Goal: Task Accomplishment & Management: Complete application form

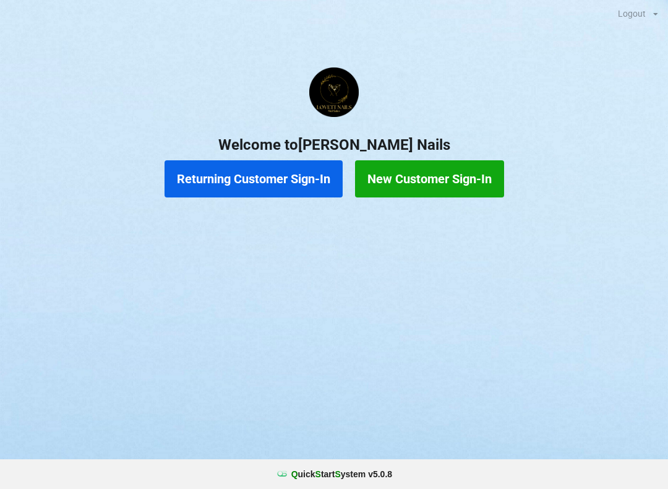
click at [281, 180] on button "Returning Customer Sign-In" at bounding box center [254, 178] width 178 height 37
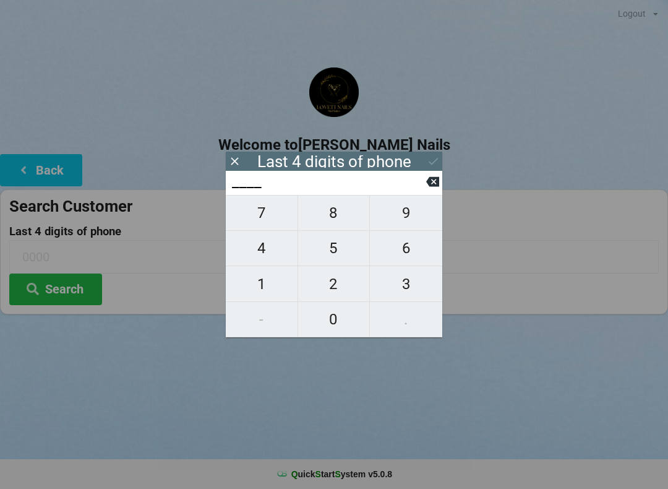
click at [416, 296] on span "3" at bounding box center [406, 284] width 72 height 26
type input "3___"
click at [413, 244] on span "6" at bounding box center [406, 248] width 72 height 26
type input "36__"
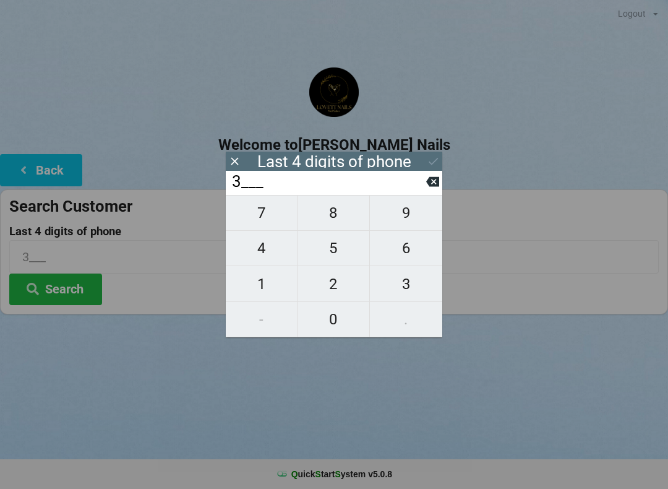
type input "36__"
click at [273, 288] on span "1" at bounding box center [262, 284] width 72 height 26
type input "361_"
click at [274, 288] on span "1" at bounding box center [262, 284] width 72 height 26
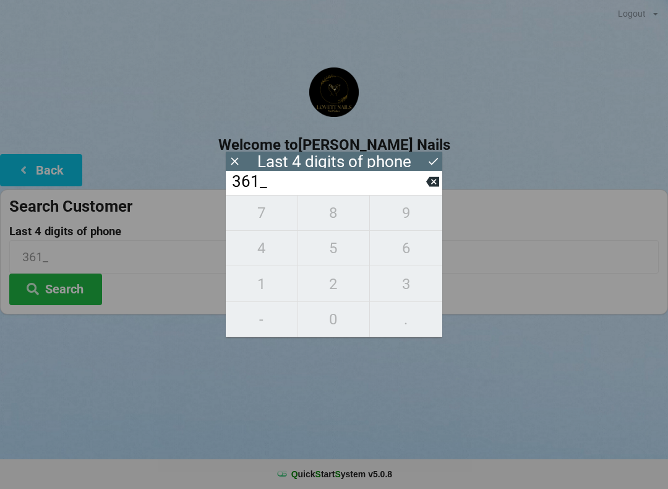
type input "3611"
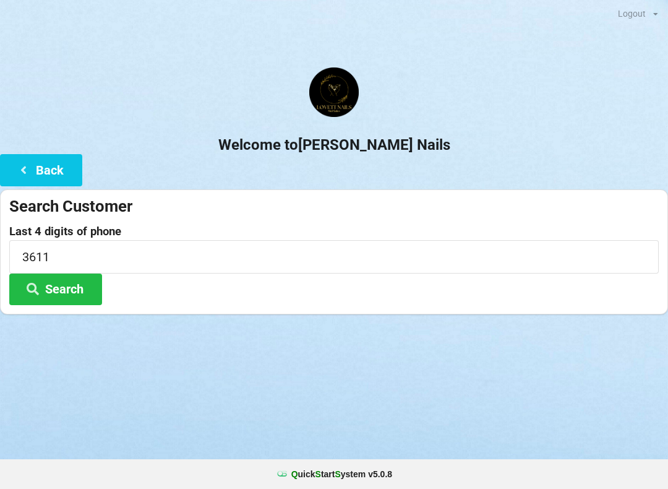
click at [443, 158] on div "Welcome to [PERSON_NAME] Nails Back Search Customer Last 4 digits of phone 3611…" at bounding box center [334, 190] width 668 height 247
click at [54, 283] on button "Search" at bounding box center [55, 289] width 93 height 32
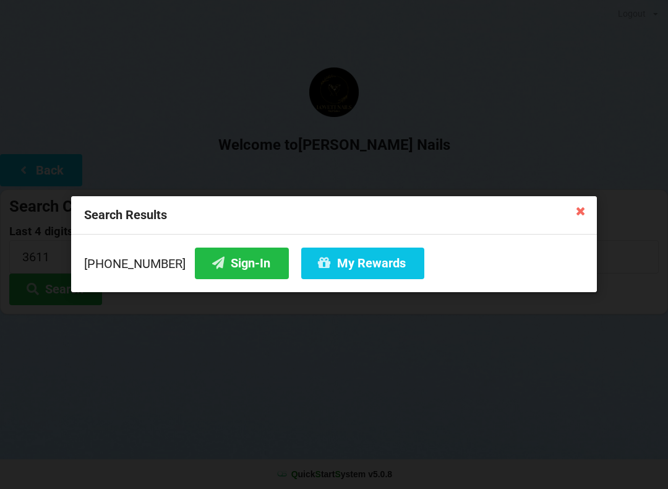
click at [359, 277] on button "My Rewards" at bounding box center [362, 263] width 123 height 32
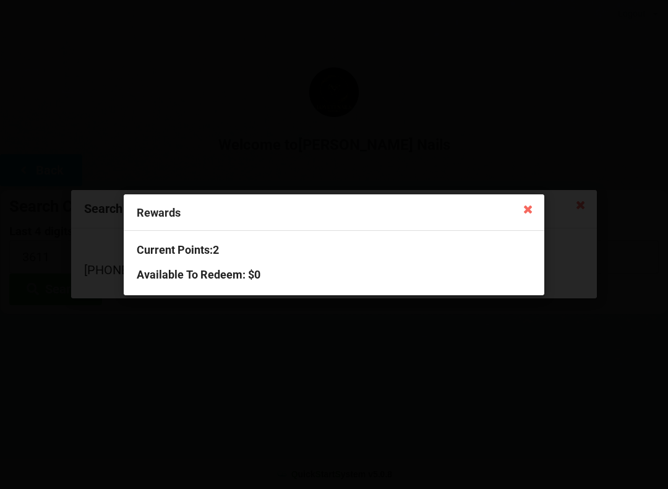
click at [523, 217] on icon at bounding box center [528, 209] width 20 height 20
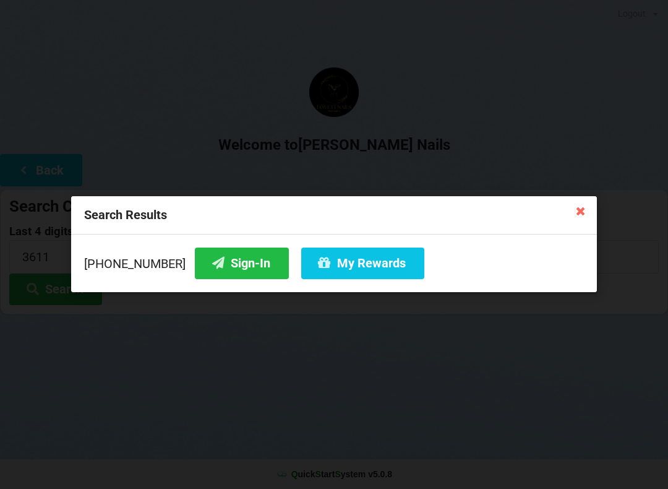
click at [575, 217] on icon at bounding box center [581, 210] width 20 height 20
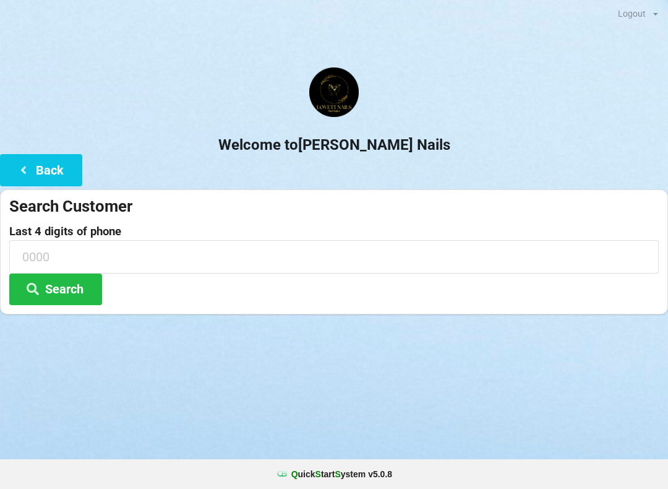
click at [23, 168] on icon at bounding box center [23, 169] width 15 height 11
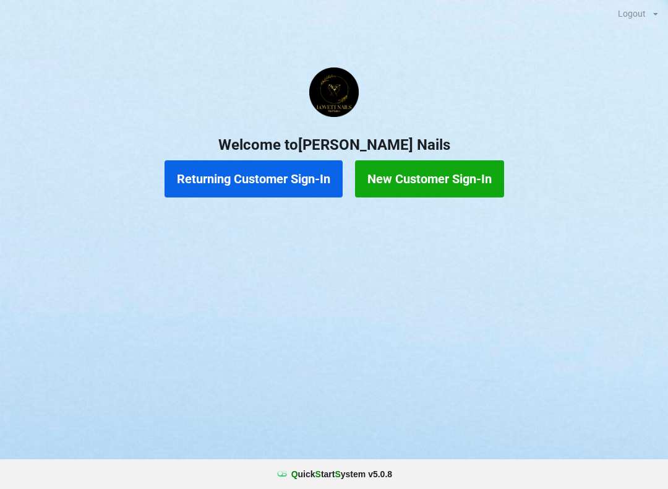
click at [253, 179] on button "Returning Customer Sign-In" at bounding box center [254, 178] width 178 height 37
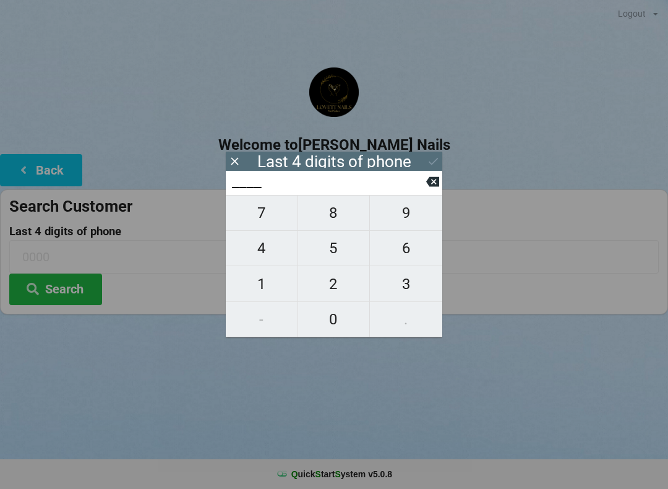
click at [406, 221] on span "9" at bounding box center [406, 213] width 72 height 26
type input "9___"
click at [405, 291] on span "3" at bounding box center [406, 284] width 72 height 26
type input "93__"
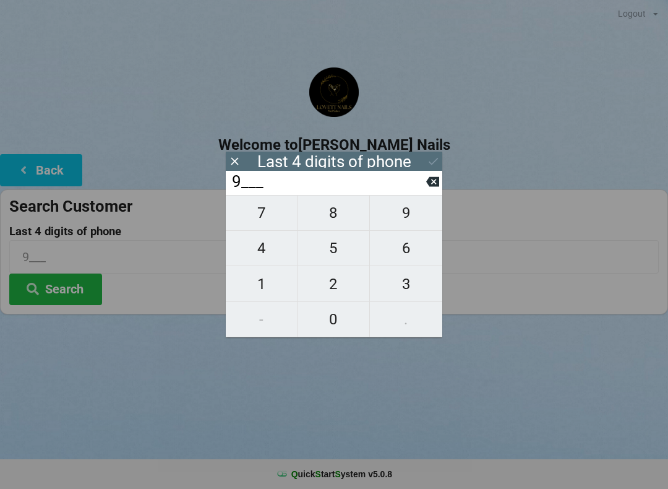
type input "93__"
click at [328, 256] on span "5" at bounding box center [334, 248] width 72 height 26
type input "935_"
click at [263, 223] on span "7" at bounding box center [262, 213] width 72 height 26
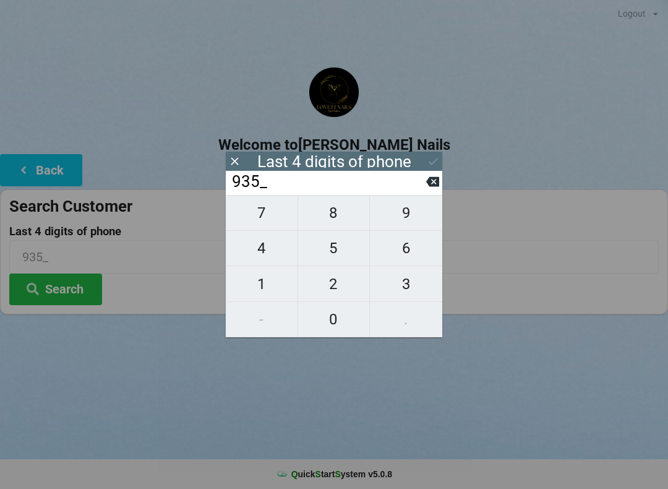
type input "9357"
click at [436, 161] on icon at bounding box center [433, 161] width 13 height 13
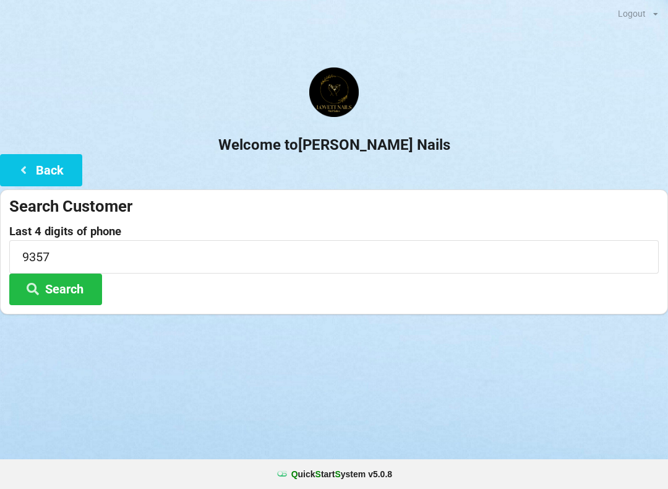
click at [75, 291] on button "Search" at bounding box center [55, 289] width 93 height 32
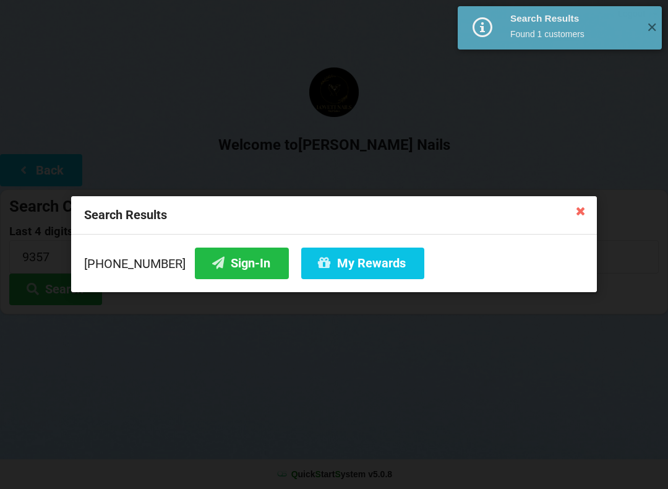
click at [378, 269] on button "My Rewards" at bounding box center [362, 263] width 123 height 32
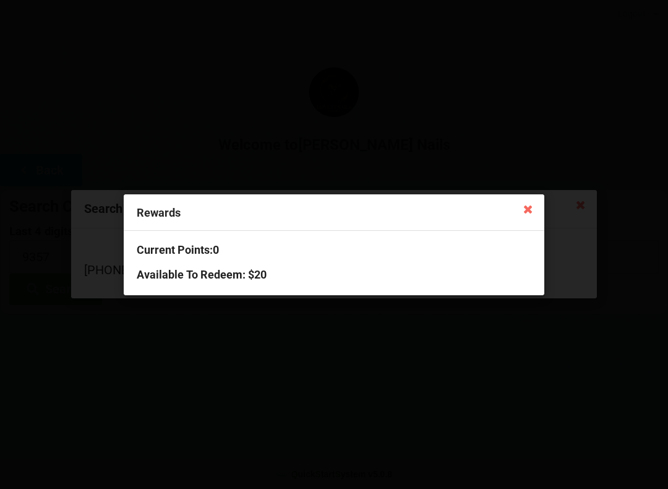
click at [525, 210] on icon at bounding box center [528, 209] width 20 height 20
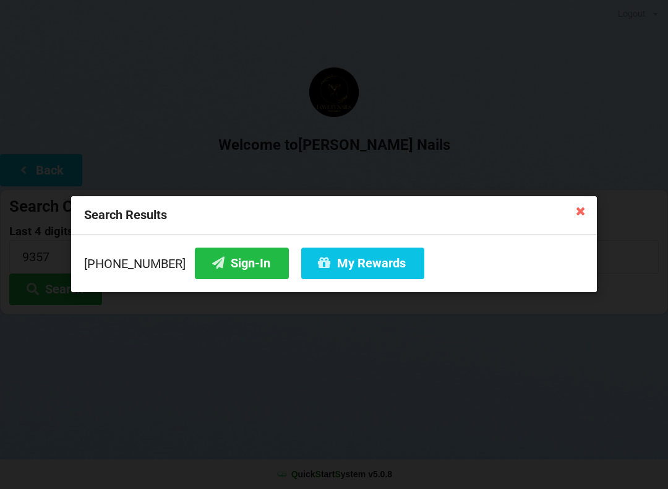
click at [577, 215] on icon at bounding box center [581, 210] width 20 height 20
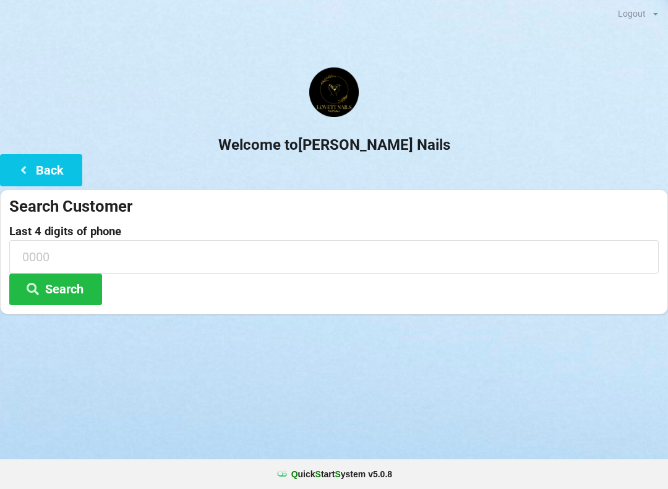
click at [36, 167] on button "Back" at bounding box center [41, 170] width 82 height 32
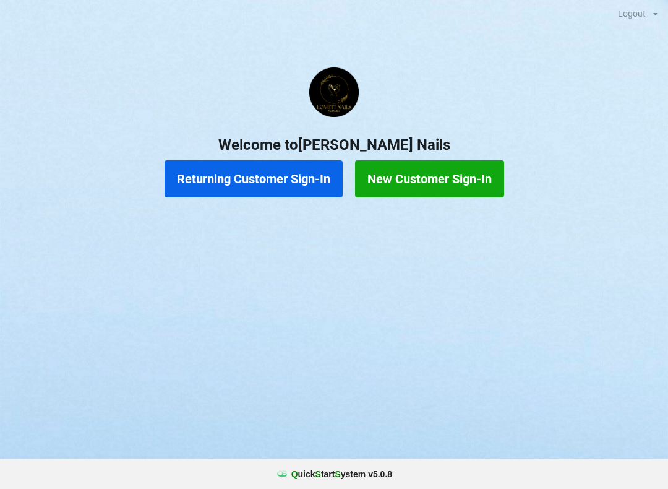
click at [215, 174] on button "Returning Customer Sign-In" at bounding box center [254, 178] width 178 height 37
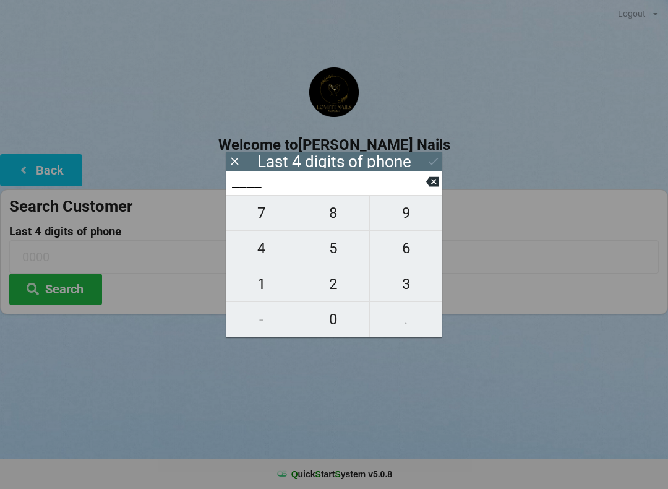
click at [394, 254] on span "6" at bounding box center [406, 248] width 72 height 26
type input "6___"
click at [335, 224] on span "8" at bounding box center [334, 213] width 72 height 26
type input "68__"
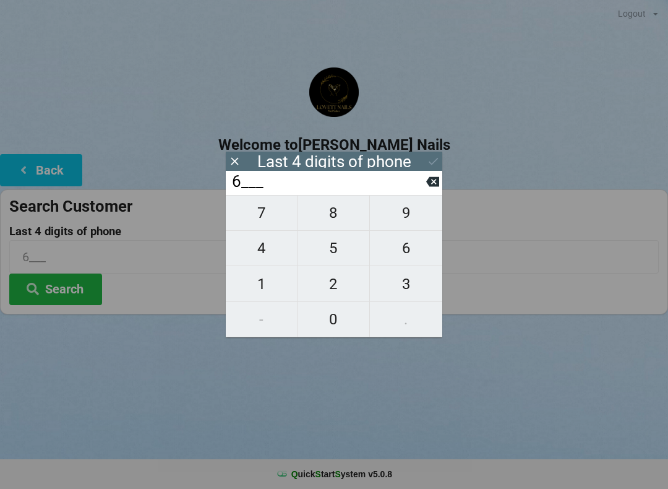
type input "68__"
click at [256, 257] on span "4" at bounding box center [262, 248] width 72 height 26
type input "684_"
click at [398, 250] on span "6" at bounding box center [406, 248] width 72 height 26
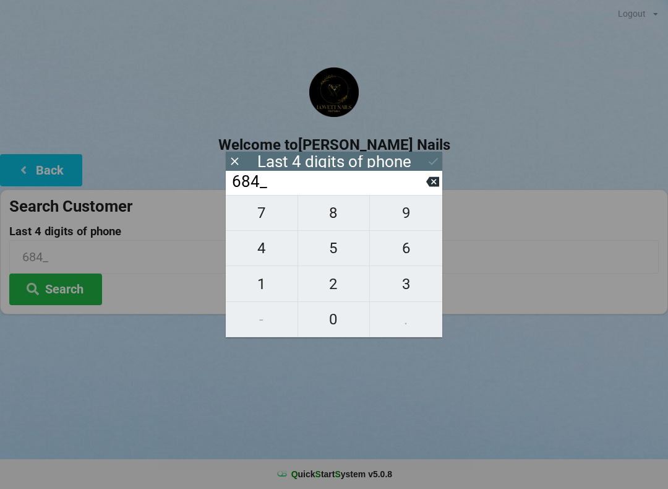
type input "6846"
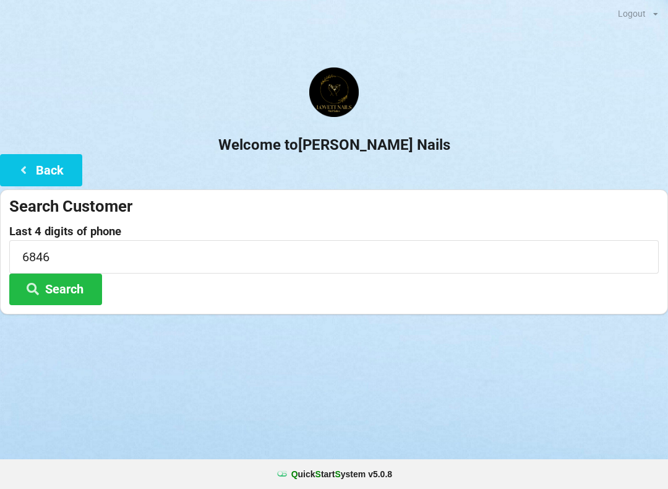
click at [68, 303] on button "Search" at bounding box center [55, 289] width 93 height 32
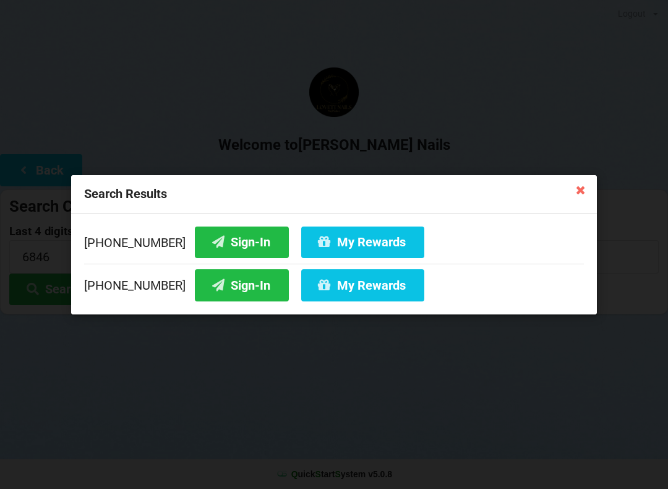
click at [352, 246] on button "My Rewards" at bounding box center [362, 242] width 123 height 32
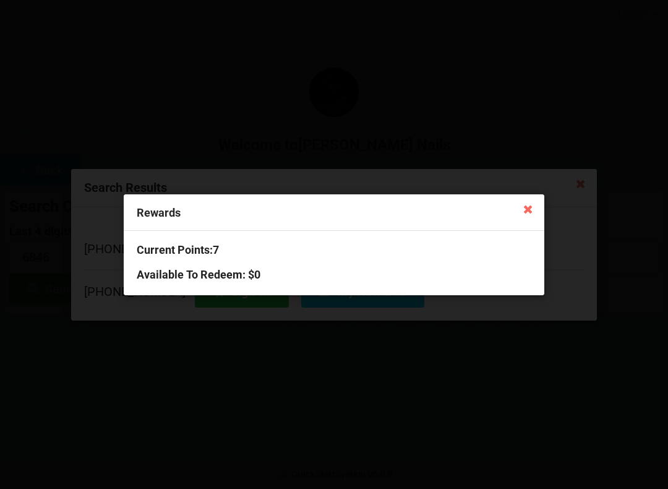
click at [536, 213] on icon at bounding box center [528, 209] width 20 height 20
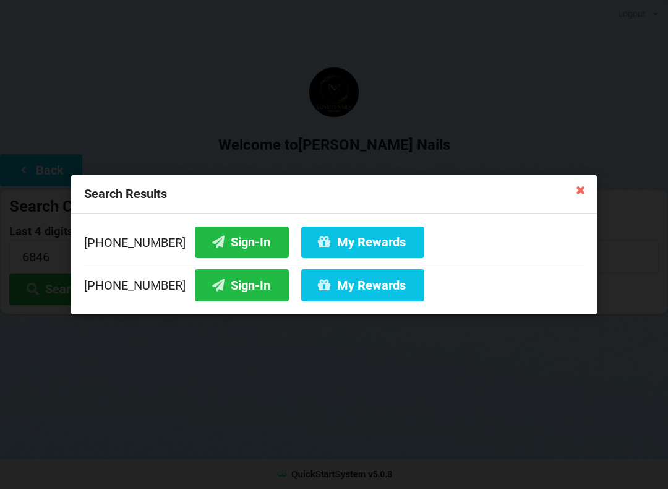
click at [223, 244] on button "Sign-In" at bounding box center [242, 242] width 94 height 32
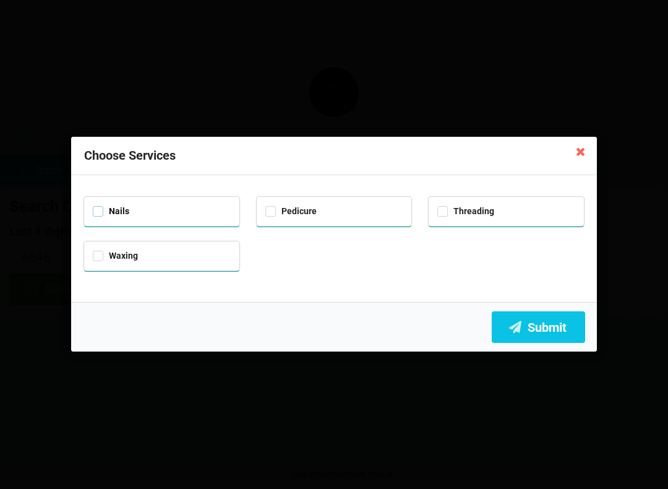
click at [106, 214] on label "Nails" at bounding box center [111, 211] width 37 height 11
checkbox input "true"
click at [520, 330] on icon at bounding box center [515, 326] width 15 height 11
